Goal: Navigation & Orientation: Find specific page/section

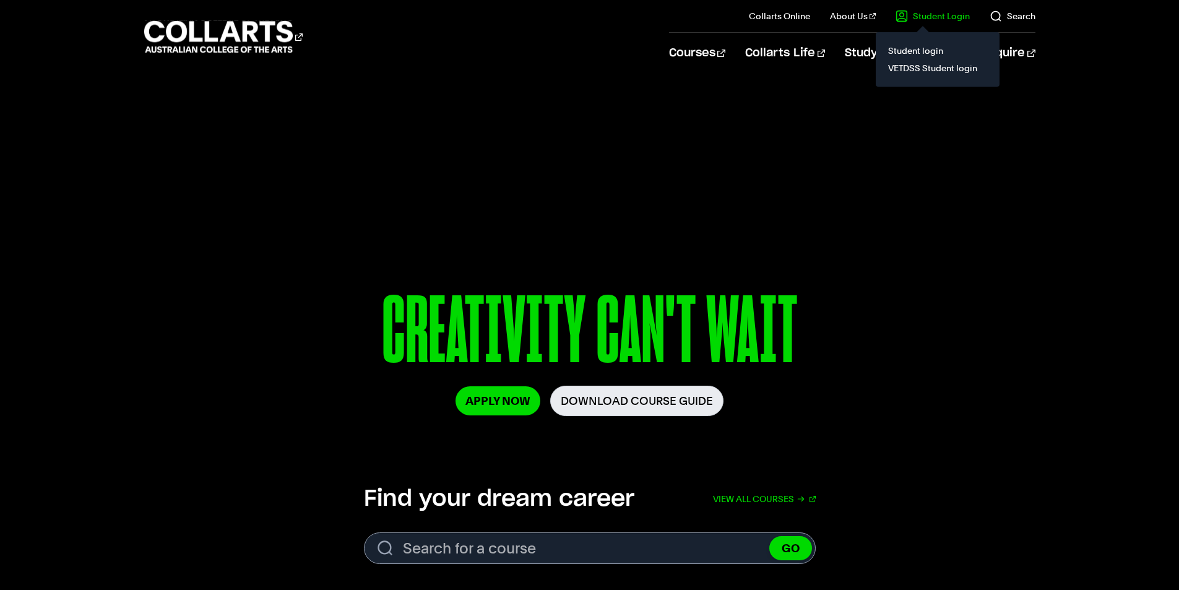
click at [944, 19] on link "Student Login" at bounding box center [933, 16] width 74 height 12
click at [938, 15] on link "Student Login" at bounding box center [933, 16] width 74 height 12
click at [933, 18] on link "Student Login" at bounding box center [933, 16] width 74 height 12
